Goal: Check status: Check status

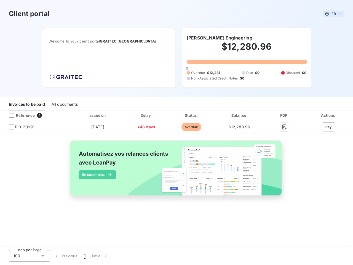
click at [334, 14] on span "FR" at bounding box center [334, 14] width 4 height 4
click at [211, 38] on h6 "[PERSON_NAME] Engineering" at bounding box center [220, 37] width 66 height 7
click at [27, 105] on div "Invoices to be paid" at bounding box center [27, 105] width 36 height 12
click at [64, 105] on div "All documents" at bounding box center [65, 105] width 26 height 12
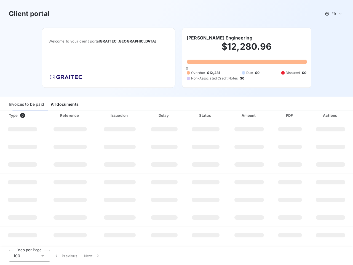
click at [35, 115] on div at bounding box center [34, 116] width 6 height 6
click at [11, 115] on div "Type 0" at bounding box center [25, 116] width 38 height 6
click at [97, 115] on div "Issued on" at bounding box center [120, 116] width 46 height 6
click at [146, 115] on div "Delay" at bounding box center [164, 116] width 38 height 6
click at [191, 115] on div "Status" at bounding box center [206, 116] width 40 height 6
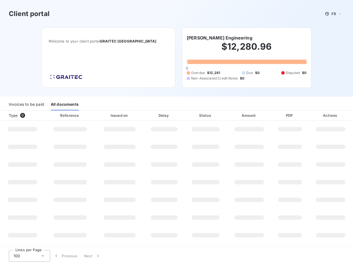
click at [239, 115] on div "Amount" at bounding box center [249, 116] width 43 height 6
